Goal: Information Seeking & Learning: Learn about a topic

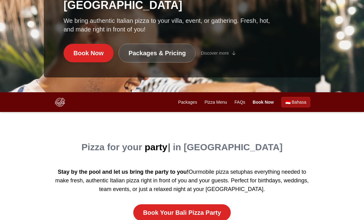
scroll to position [128, 0]
click at [242, 105] on link "FAQs" at bounding box center [240, 102] width 11 height 6
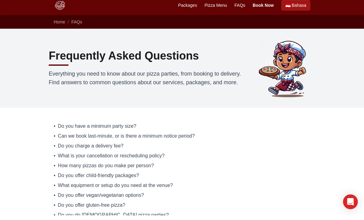
scroll to position [16, 0]
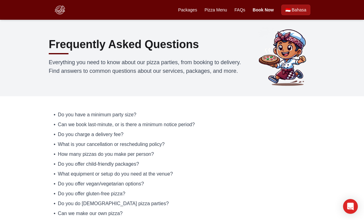
click at [134, 110] on div "FAQ Topics • Do you have a minimum party size? • Can we book last-minute, or is…" at bounding box center [182, 201] width 277 height 210
click at [110, 113] on span "Do you have a minimum party size?" at bounding box center [97, 114] width 78 height 7
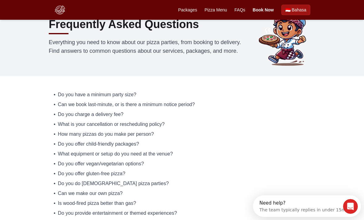
scroll to position [0, 0]
click at [112, 118] on span "Do you charge a delivery fee?" at bounding box center [91, 114] width 66 height 7
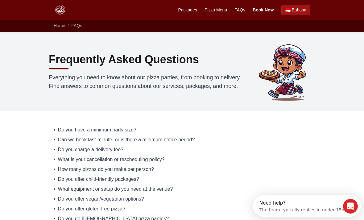
scroll to position [2, 0]
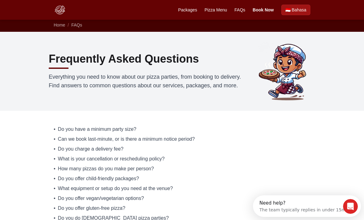
click at [116, 129] on span "Do you have a minimum party size?" at bounding box center [97, 129] width 78 height 7
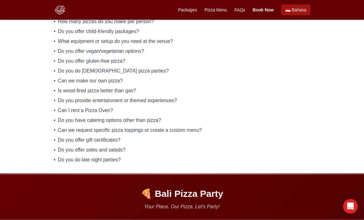
scroll to position [142, 0]
